Goal: Transaction & Acquisition: Subscribe to service/newsletter

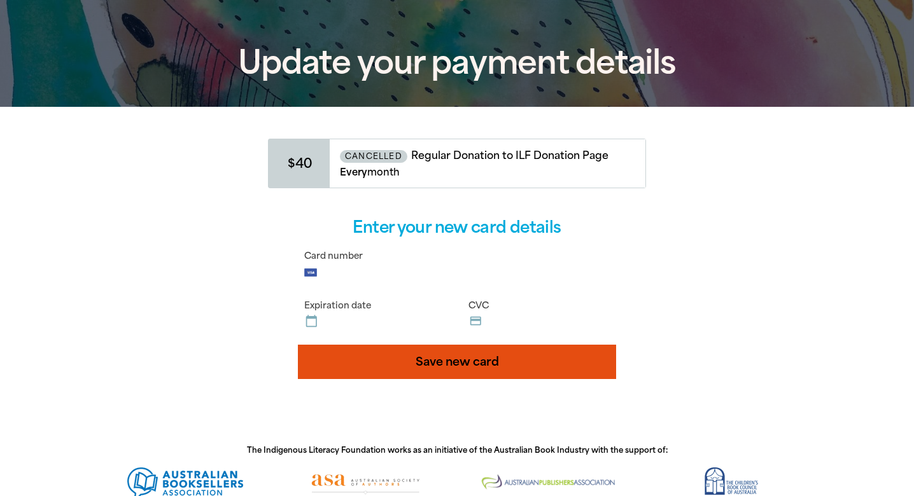
click at [458, 367] on button "Save new card" at bounding box center [457, 362] width 318 height 34
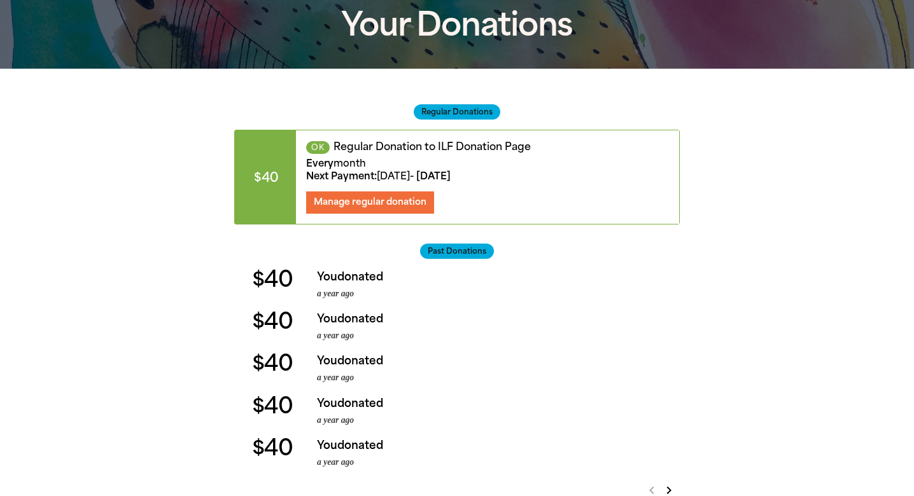
scroll to position [109, 0]
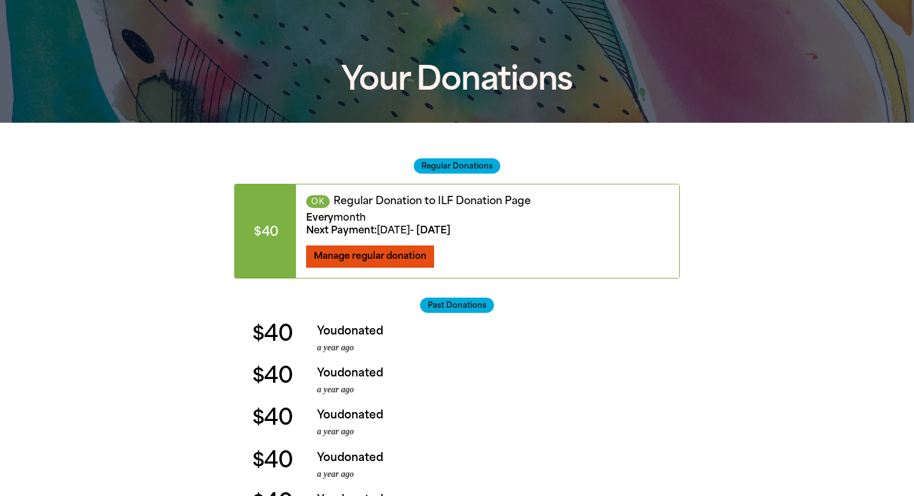
click at [351, 255] on span "Manage regular donation" at bounding box center [370, 256] width 113 height 11
select select "AUD"
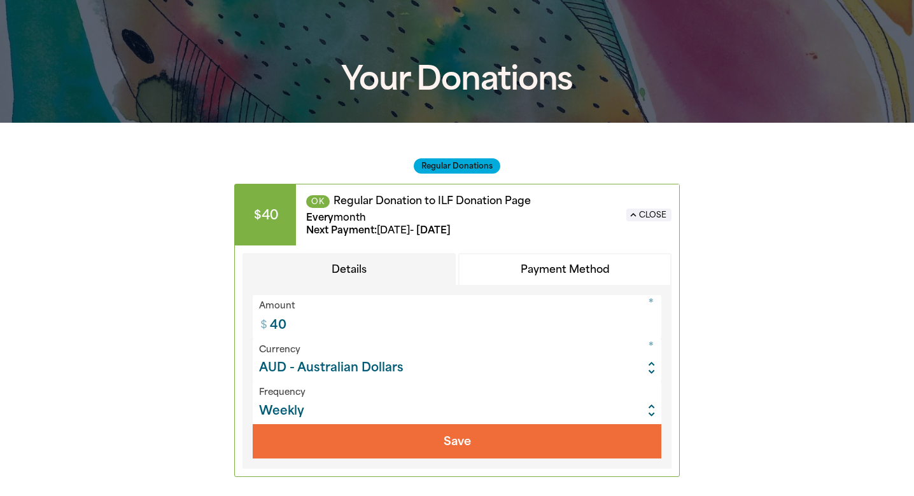
click at [317, 329] on input "40" at bounding box center [462, 316] width 398 height 43
select select "MONTH"
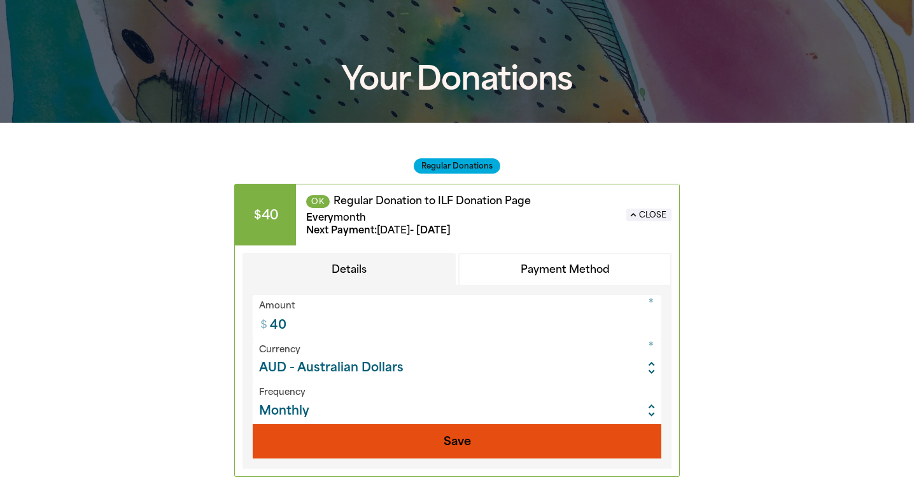
click at [451, 448] on button "Save" at bounding box center [457, 442] width 409 height 34
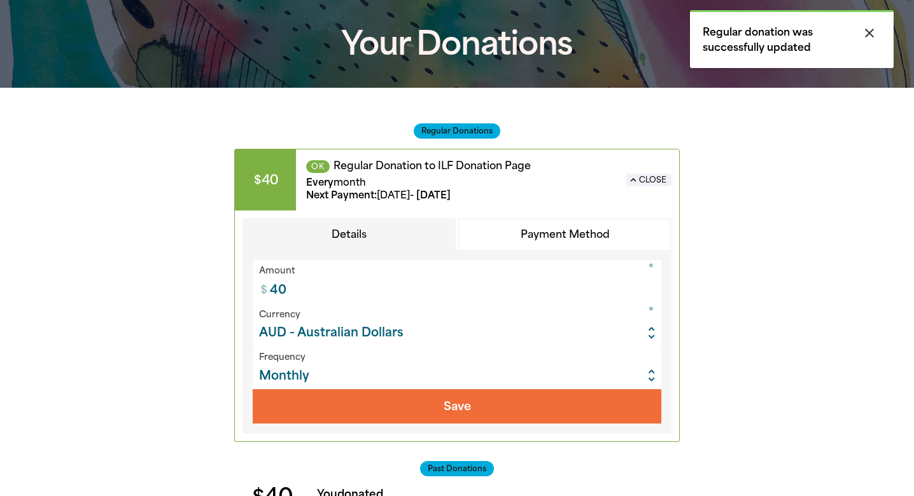
scroll to position [133, 0]
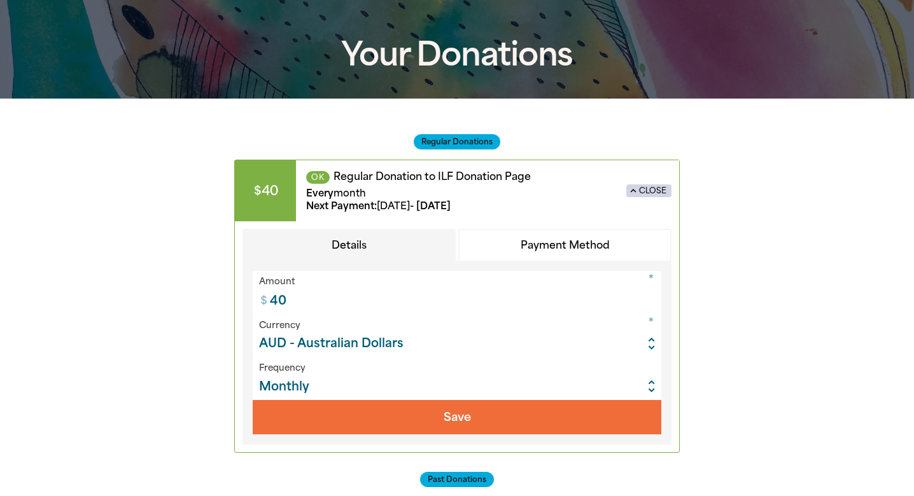
click at [659, 192] on button "expand_less Close" at bounding box center [648, 191] width 45 height 13
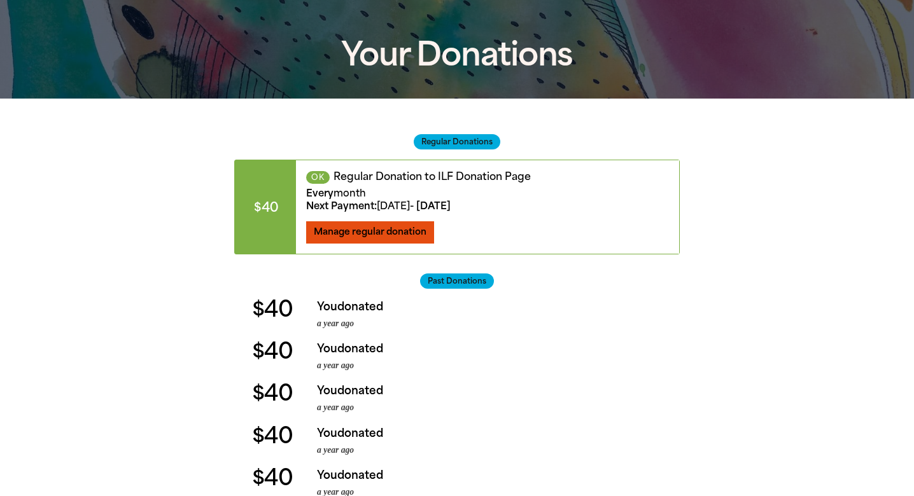
click at [360, 243] on button "Manage regular donation" at bounding box center [370, 233] width 128 height 22
select select "AUD"
select select "MONTH"
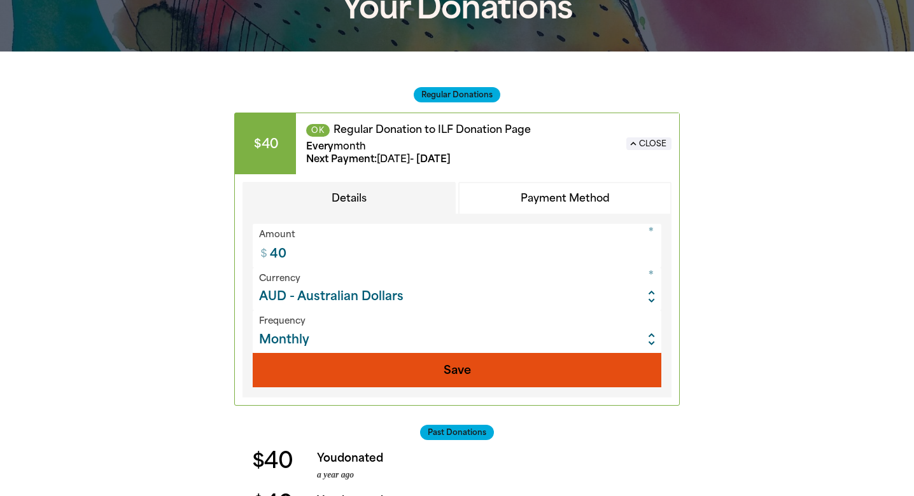
scroll to position [178, 0]
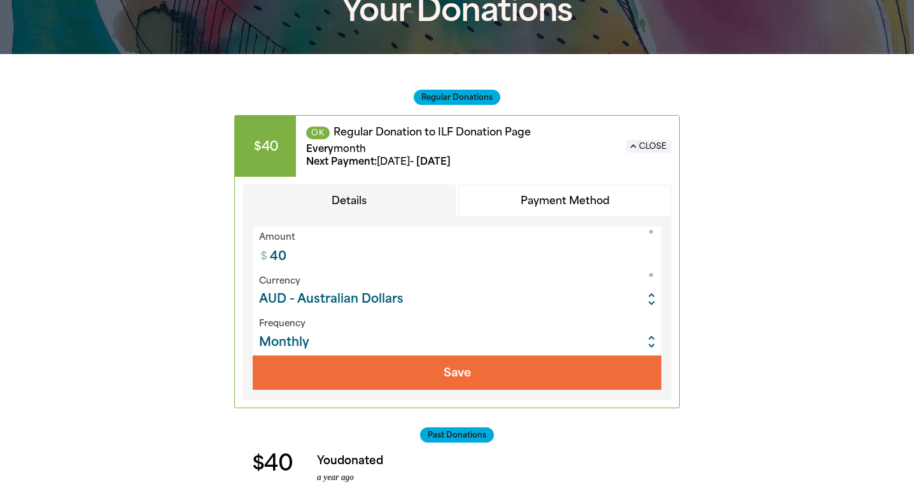
click at [562, 199] on button "Payment Method" at bounding box center [564, 201] width 213 height 33
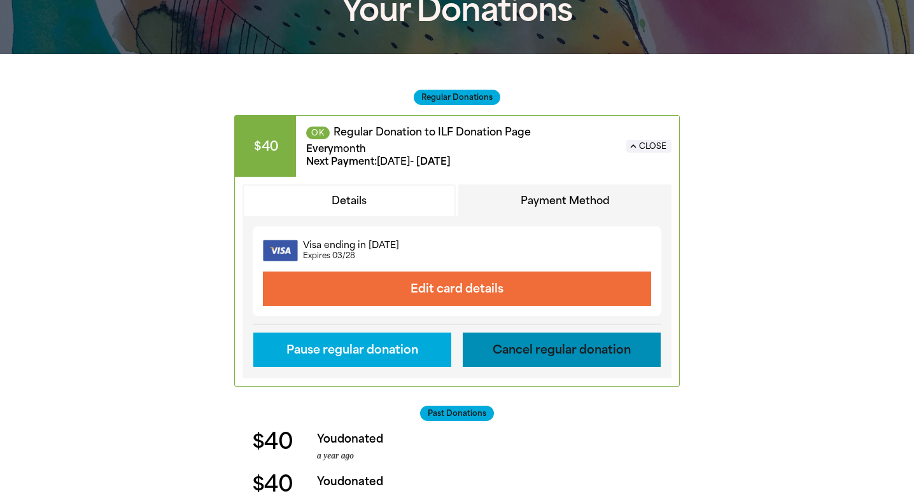
click at [545, 359] on button "Cancel regular donation" at bounding box center [562, 350] width 198 height 34
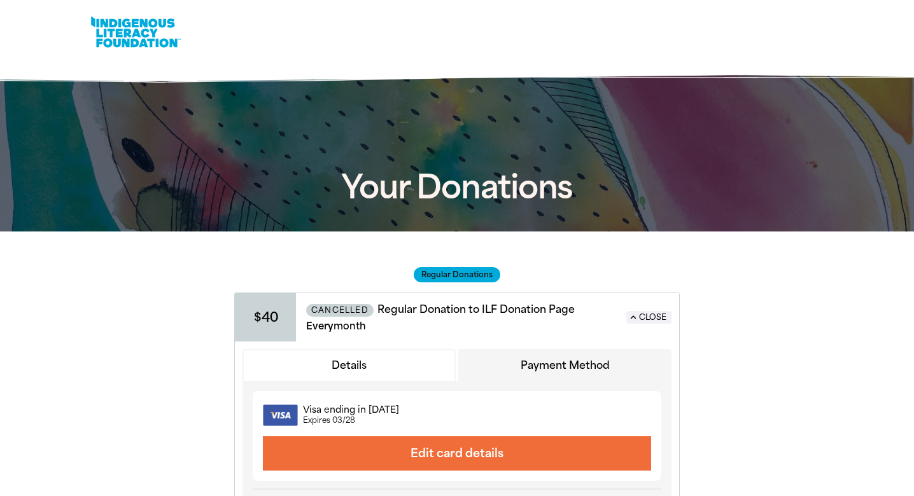
scroll to position [0, 0]
click at [104, 22] on link at bounding box center [135, 32] width 95 height 39
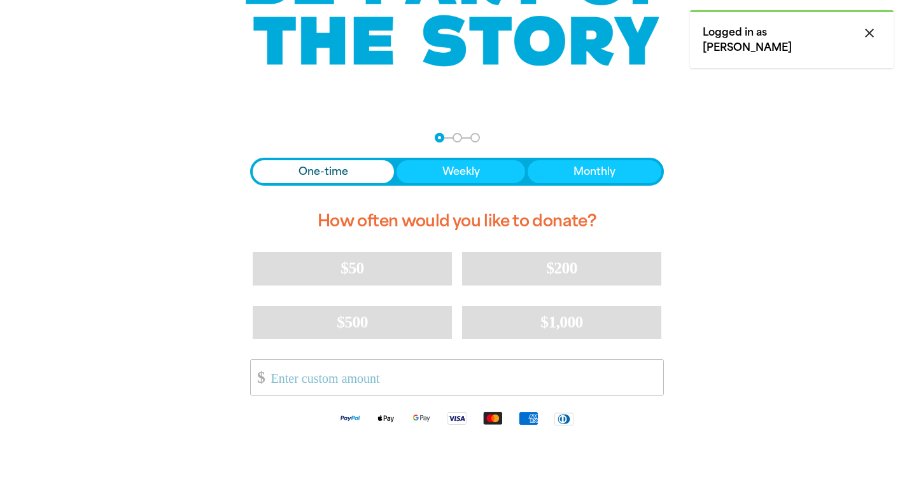
scroll to position [168, 0]
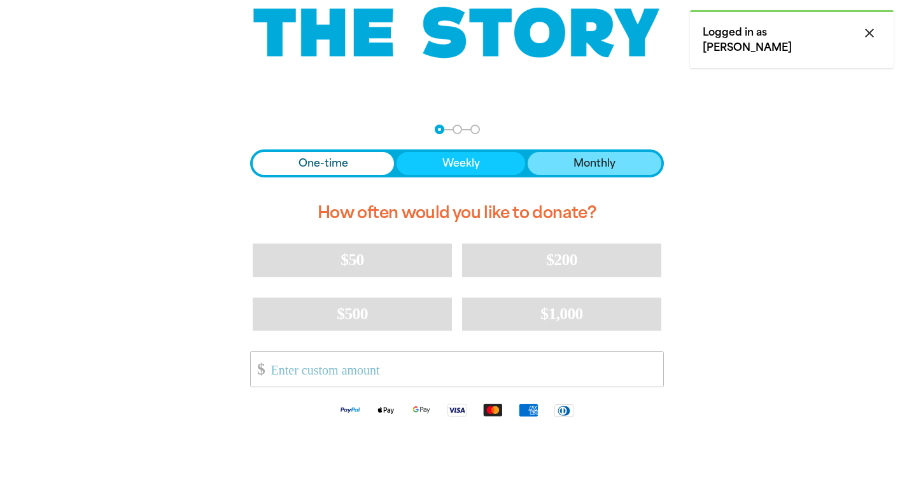
click at [593, 167] on span "Monthly" at bounding box center [595, 163] width 42 height 15
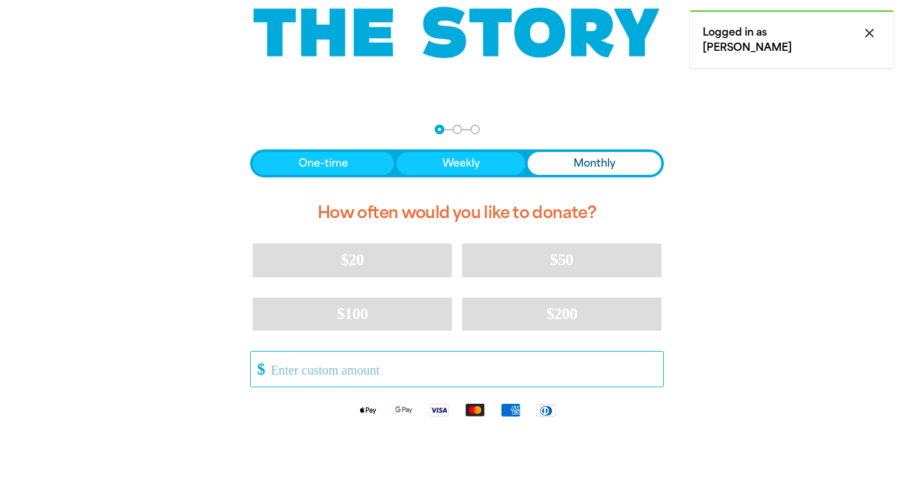
click at [386, 358] on input "Other Amount" at bounding box center [462, 369] width 401 height 35
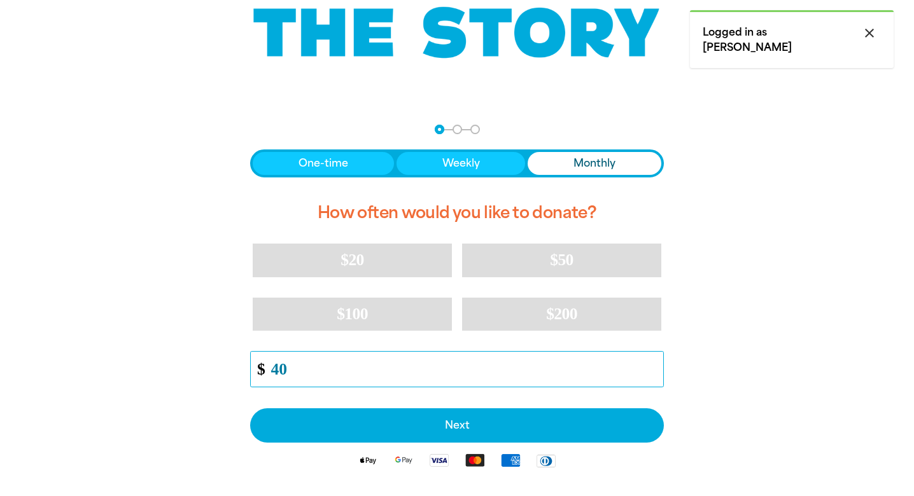
type input "40"
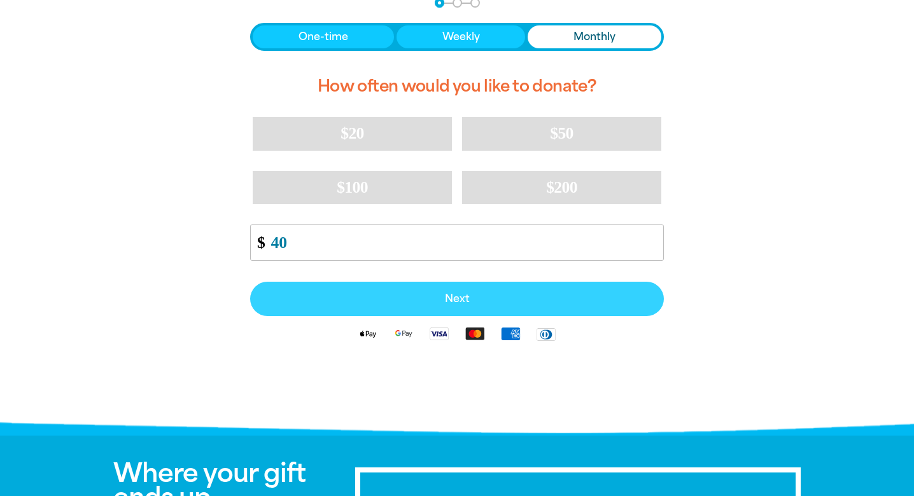
click at [465, 295] on span "Next" at bounding box center [457, 299] width 386 height 10
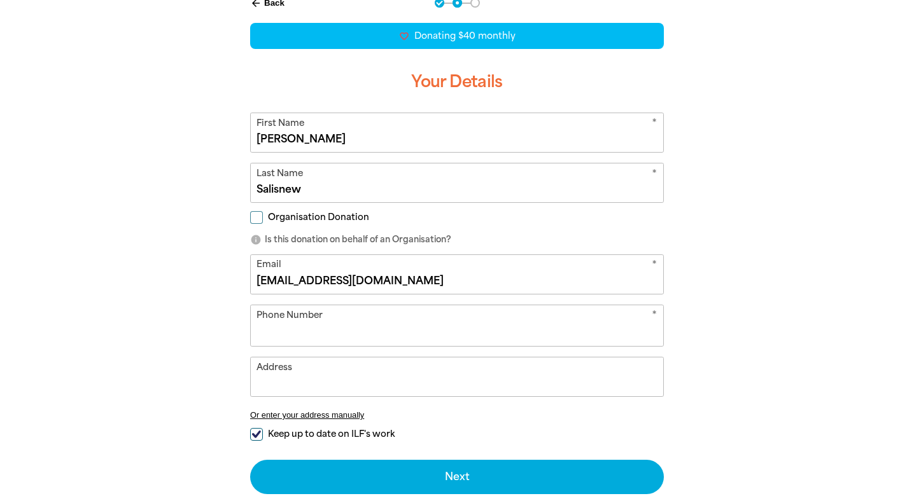
scroll to position [222, 0]
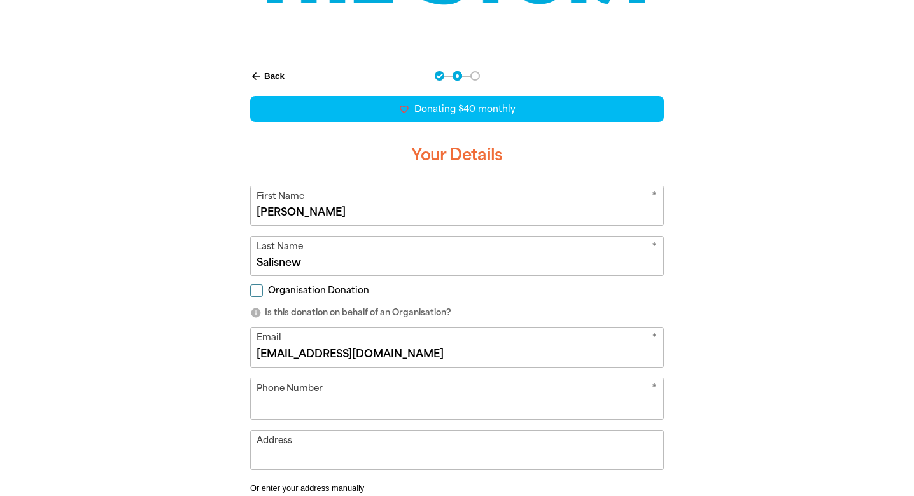
select select "AU"
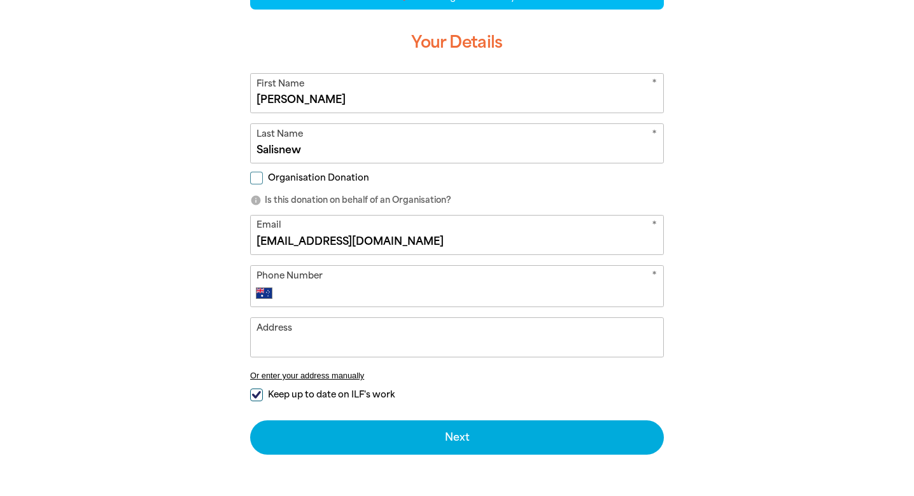
scroll to position [337, 0]
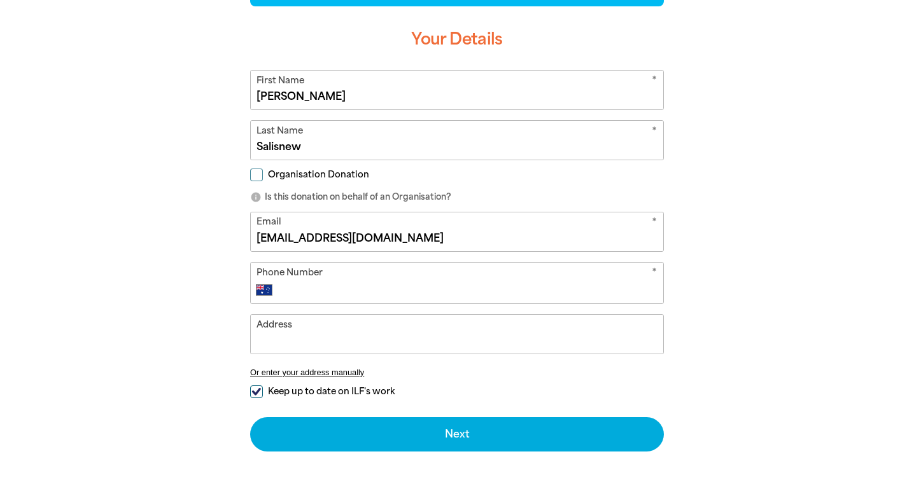
click at [405, 276] on div "* Phone Number International Afghanistan Åland Islands Albania Algeria American…" at bounding box center [457, 283] width 414 height 42
type input "0422 335 314"
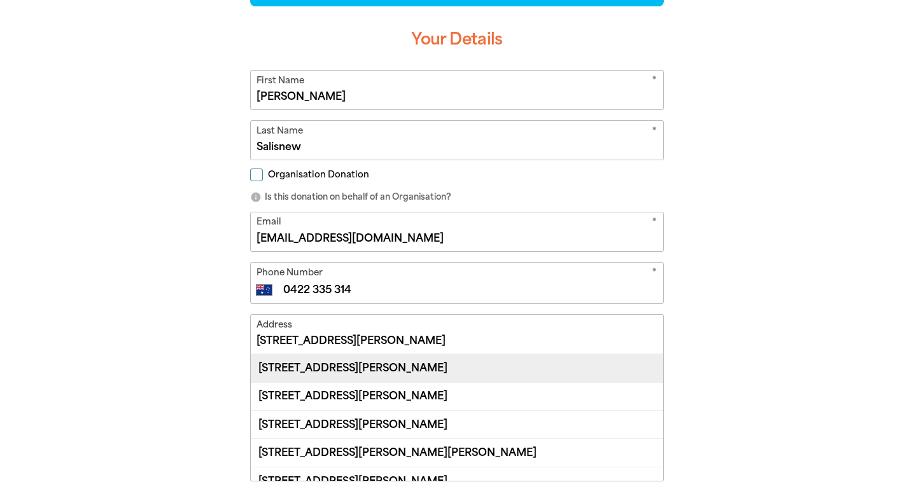
click at [470, 368] on div "Unit 40, 1-13 Russell Street, BAULKHAM HILLS NSW 2153" at bounding box center [457, 368] width 412 height 27
type input "Unit 40, 1-13 Russell Street, BAULKHAM HILLS NSW 2153"
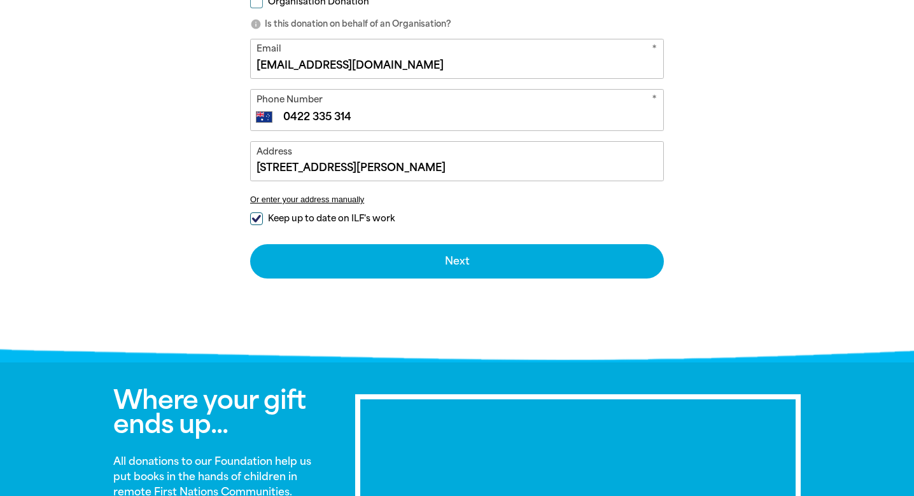
scroll to position [540, 0]
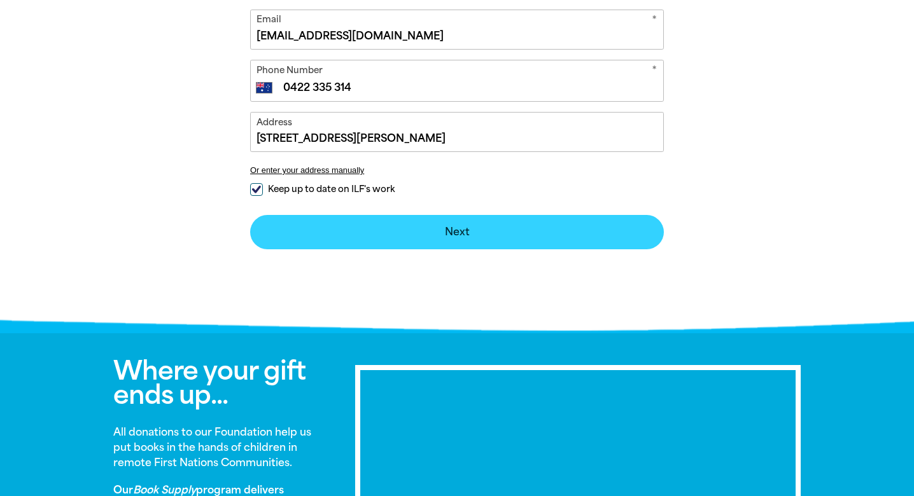
click at [464, 231] on button "Next chevron_right" at bounding box center [457, 232] width 414 height 34
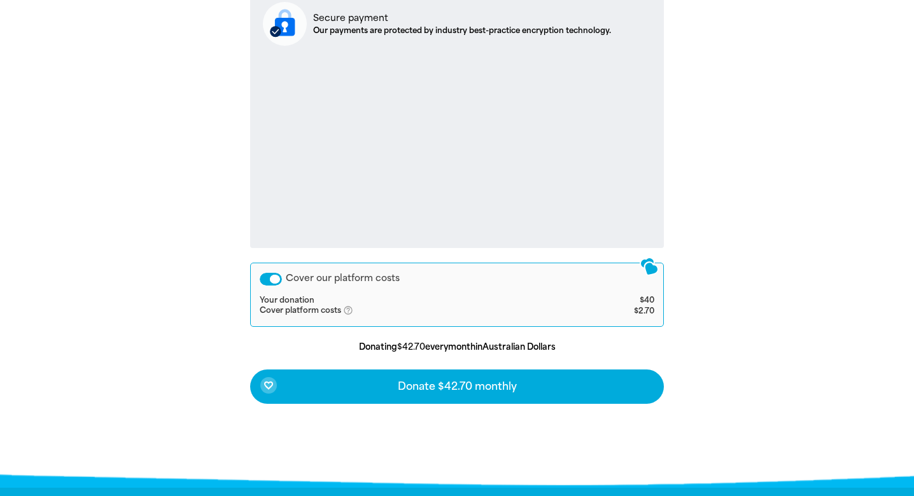
scroll to position [478, 0]
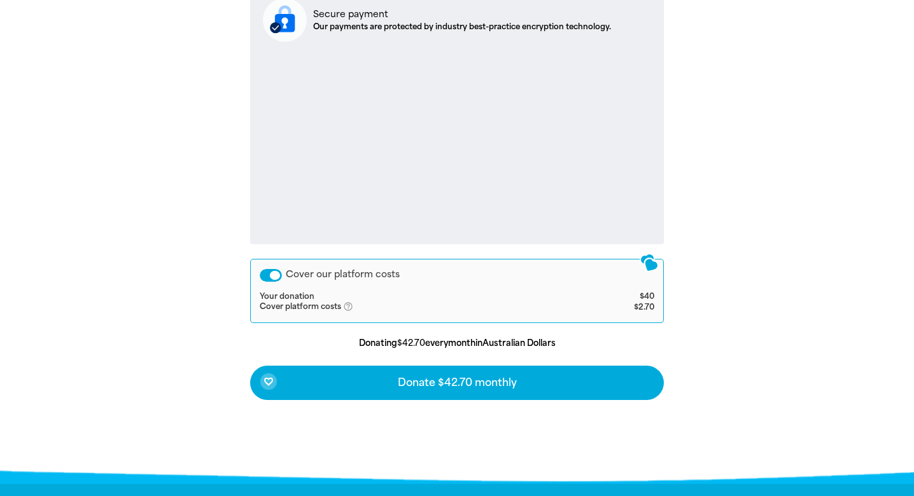
click at [275, 276] on div "Cover our platform costs" at bounding box center [271, 275] width 22 height 13
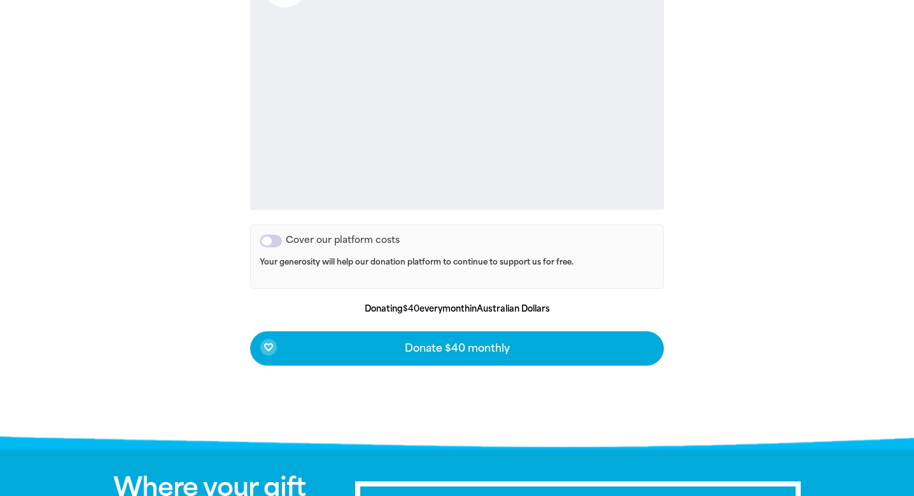
scroll to position [519, 0]
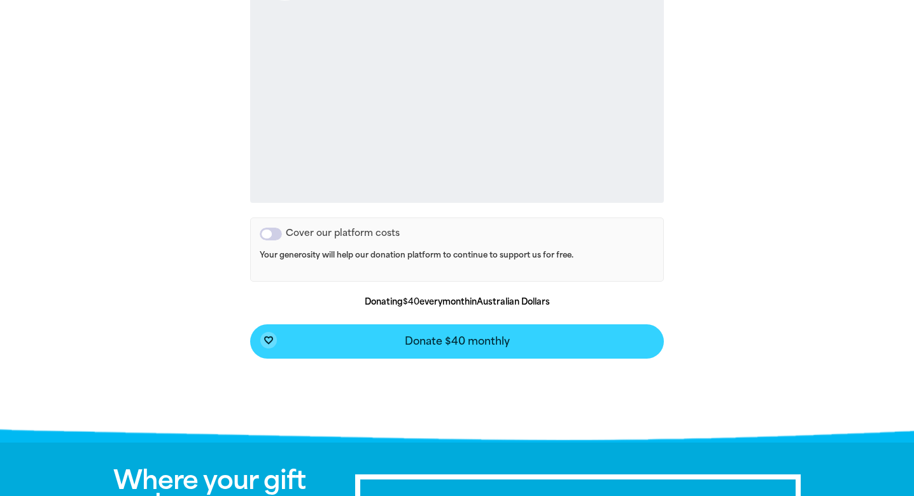
click at [463, 337] on span "Donate $40 monthly" at bounding box center [457, 342] width 105 height 10
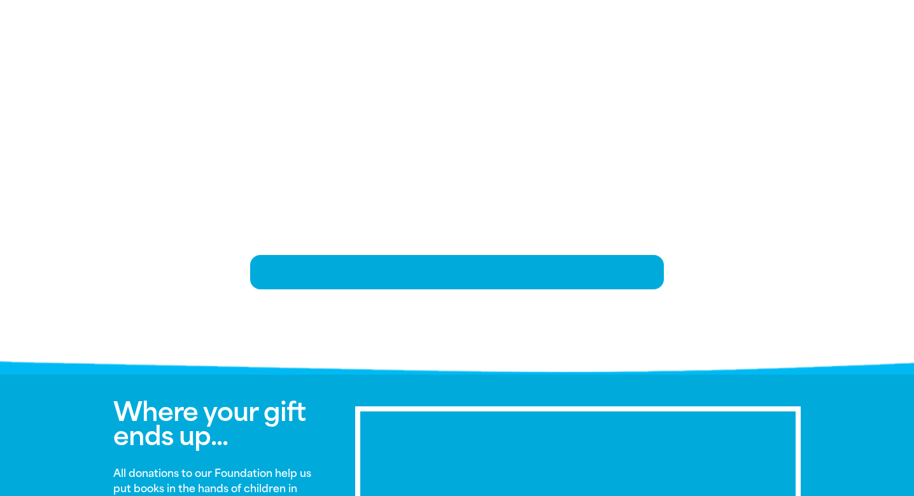
scroll to position [263, 0]
